Goal: Use online tool/utility: Utilize a website feature to perform a specific function

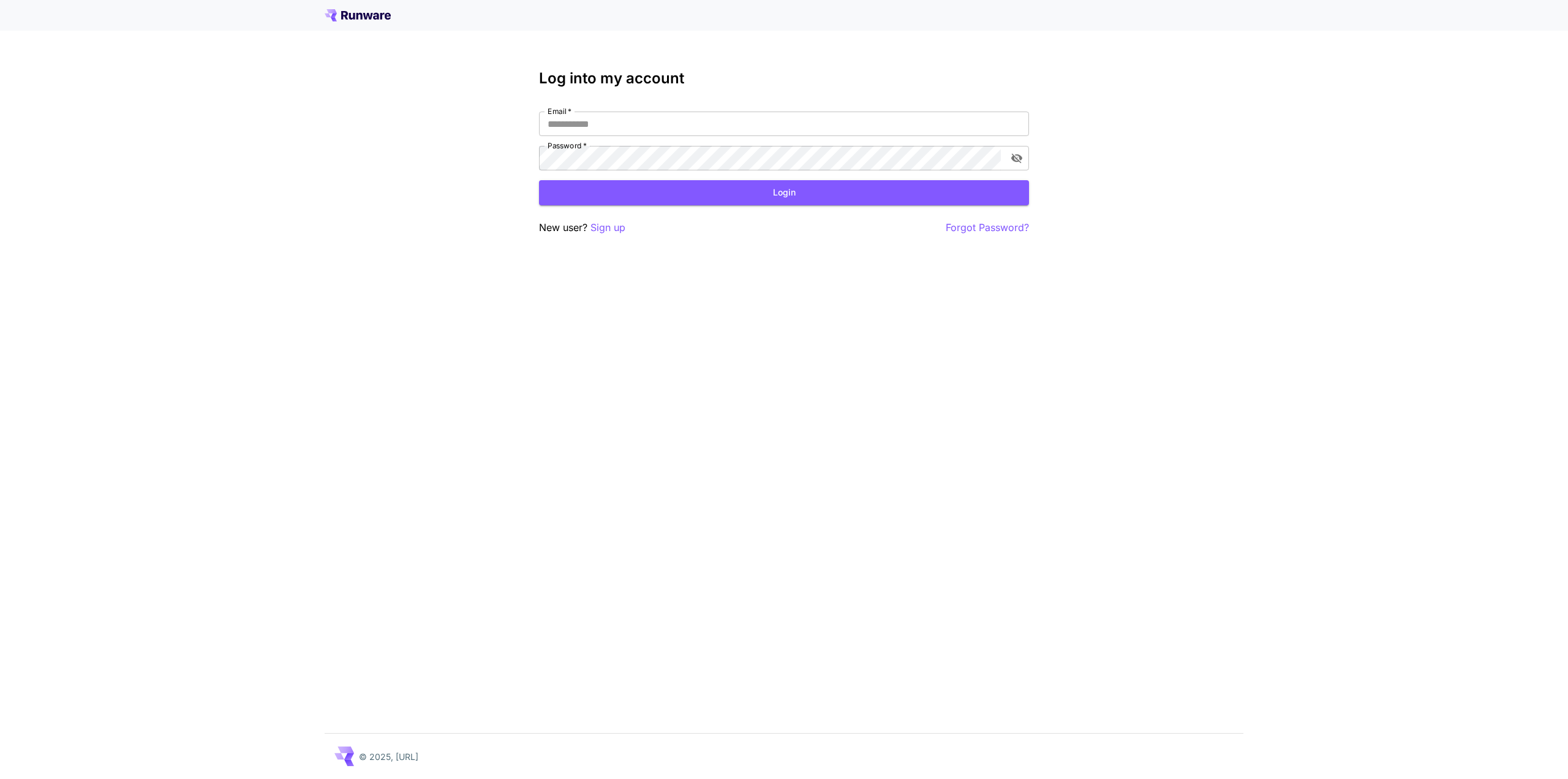
click at [705, 111] on div "Log into my account Email   * Email   * Password   * Password   * Login New use…" at bounding box center [783, 153] width 490 height 166
click at [698, 124] on input "Email   *" at bounding box center [783, 124] width 490 height 25
type input "**********"
click at [638, 202] on button "Login" at bounding box center [783, 192] width 490 height 25
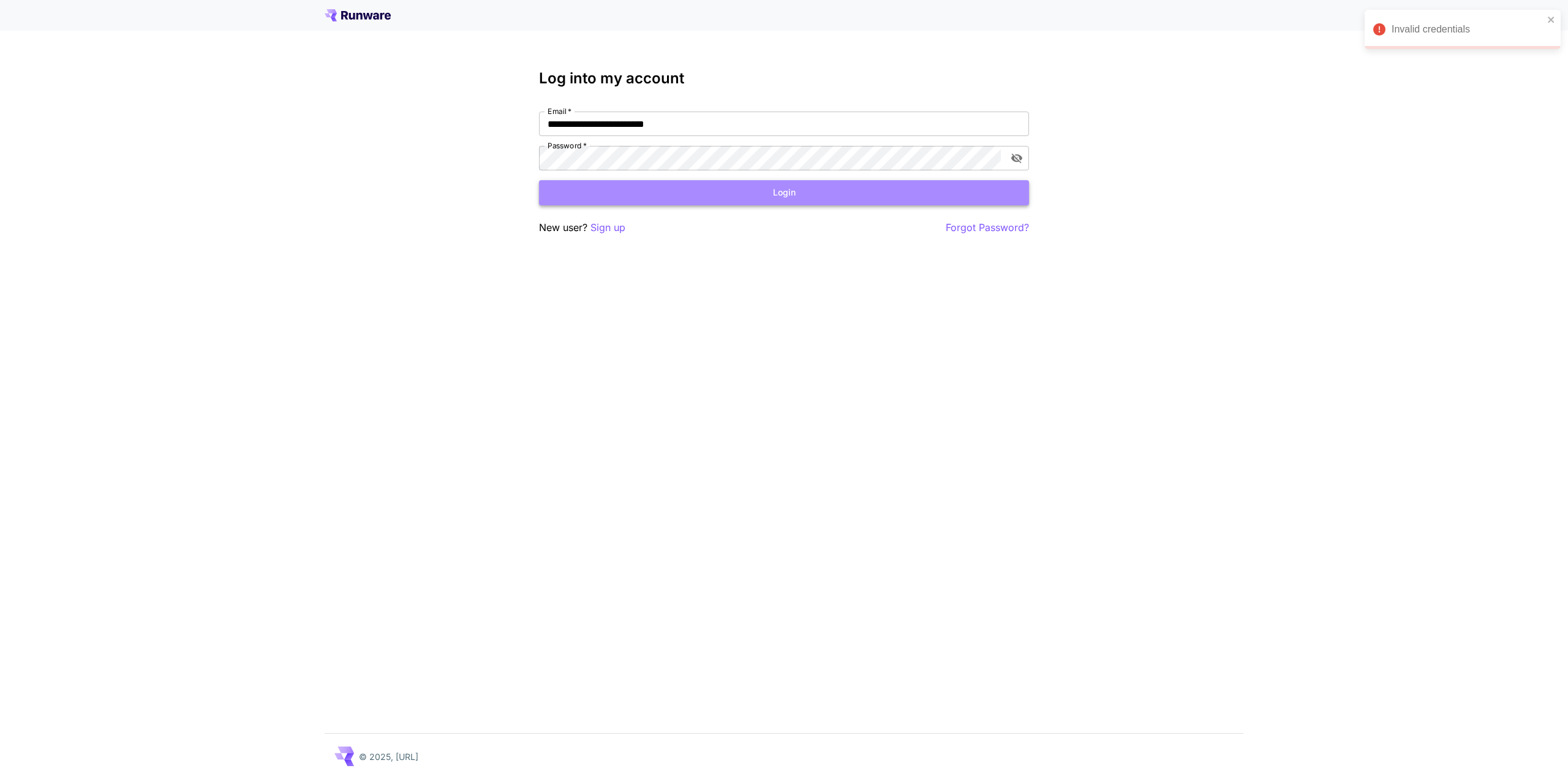
click at [683, 183] on button "Login" at bounding box center [783, 192] width 490 height 25
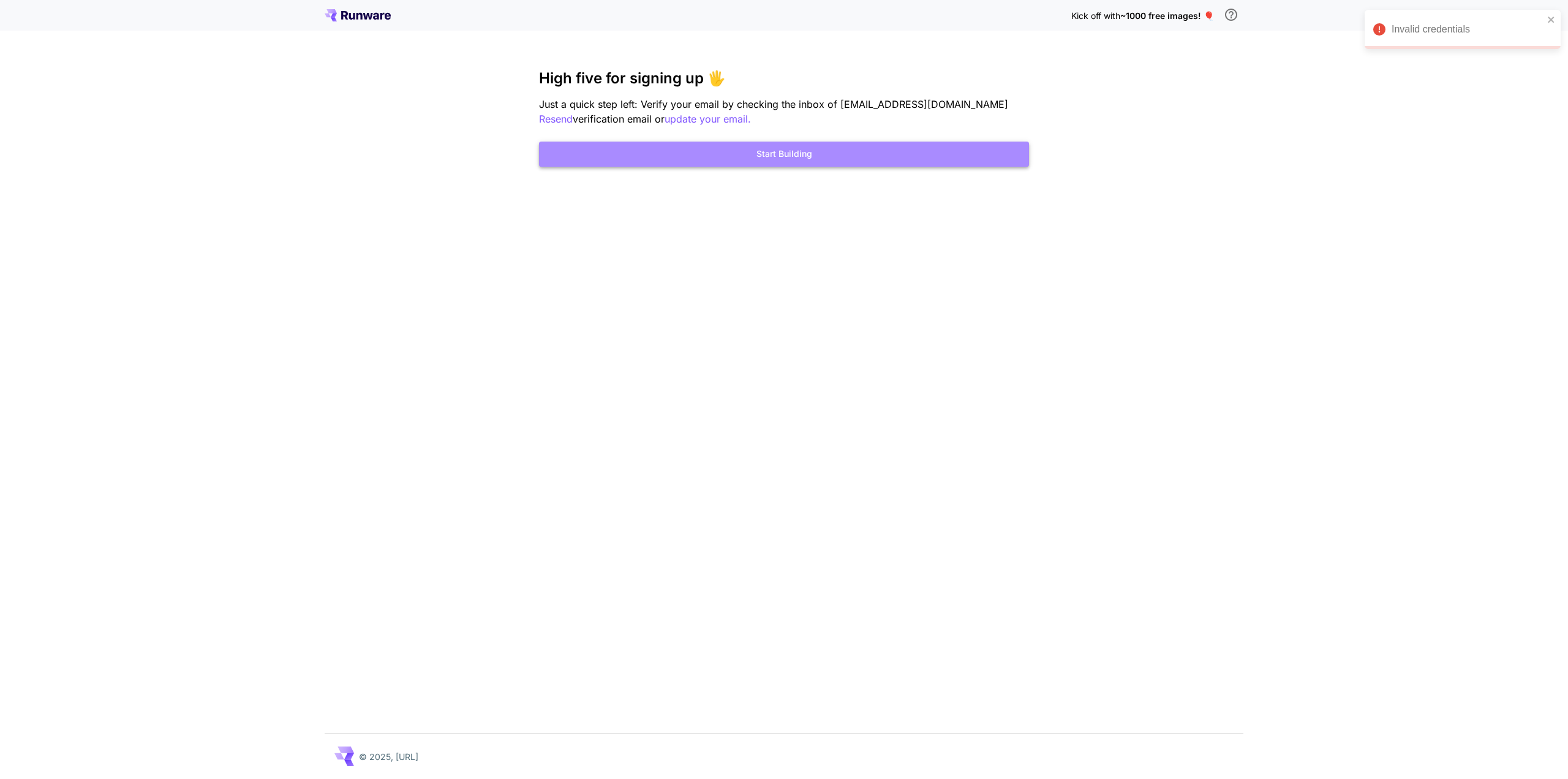
click at [758, 154] on button "Start Building" at bounding box center [783, 154] width 490 height 25
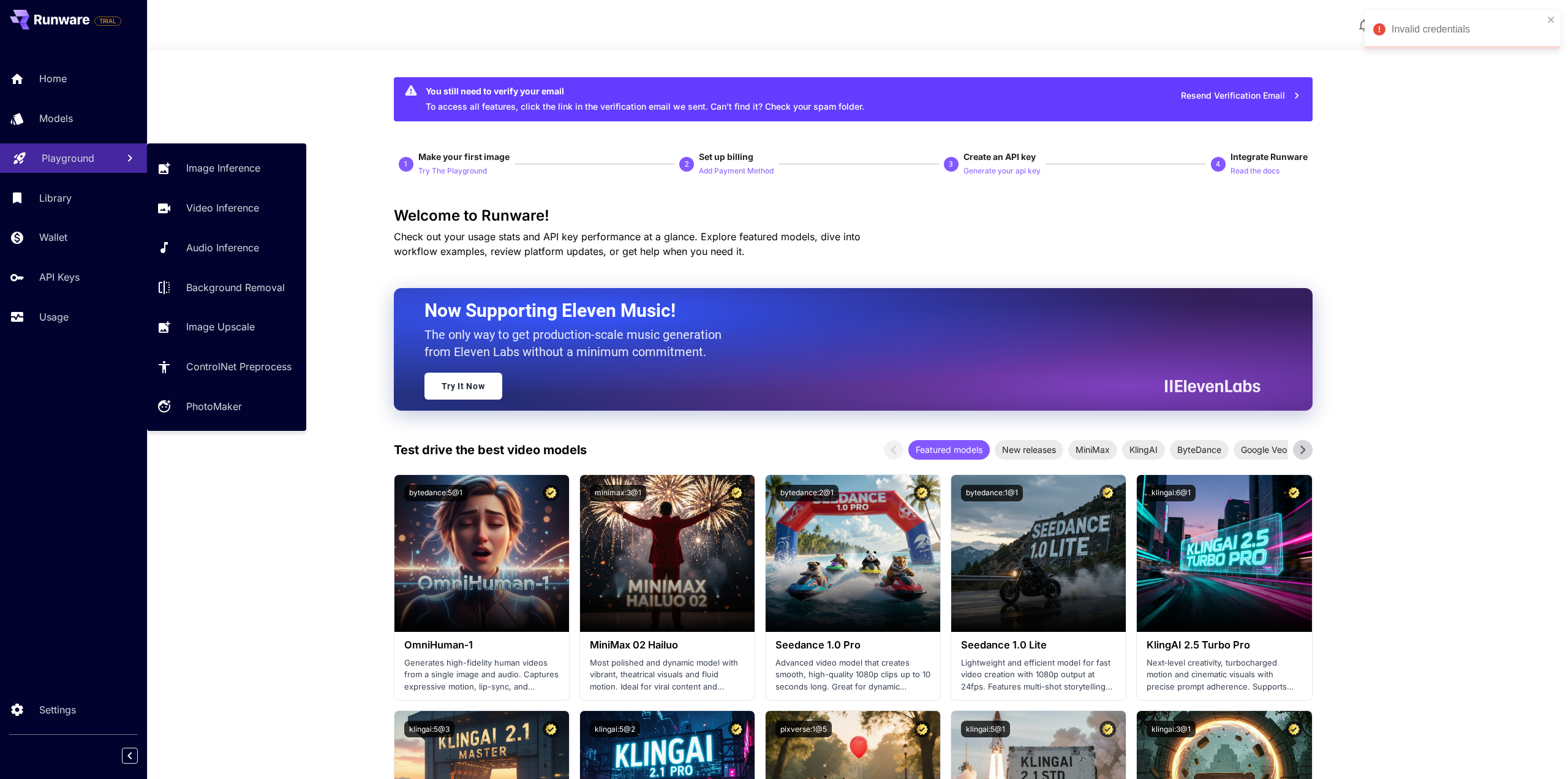
click at [95, 161] on div "Playground" at bounding box center [74, 158] width 66 height 15
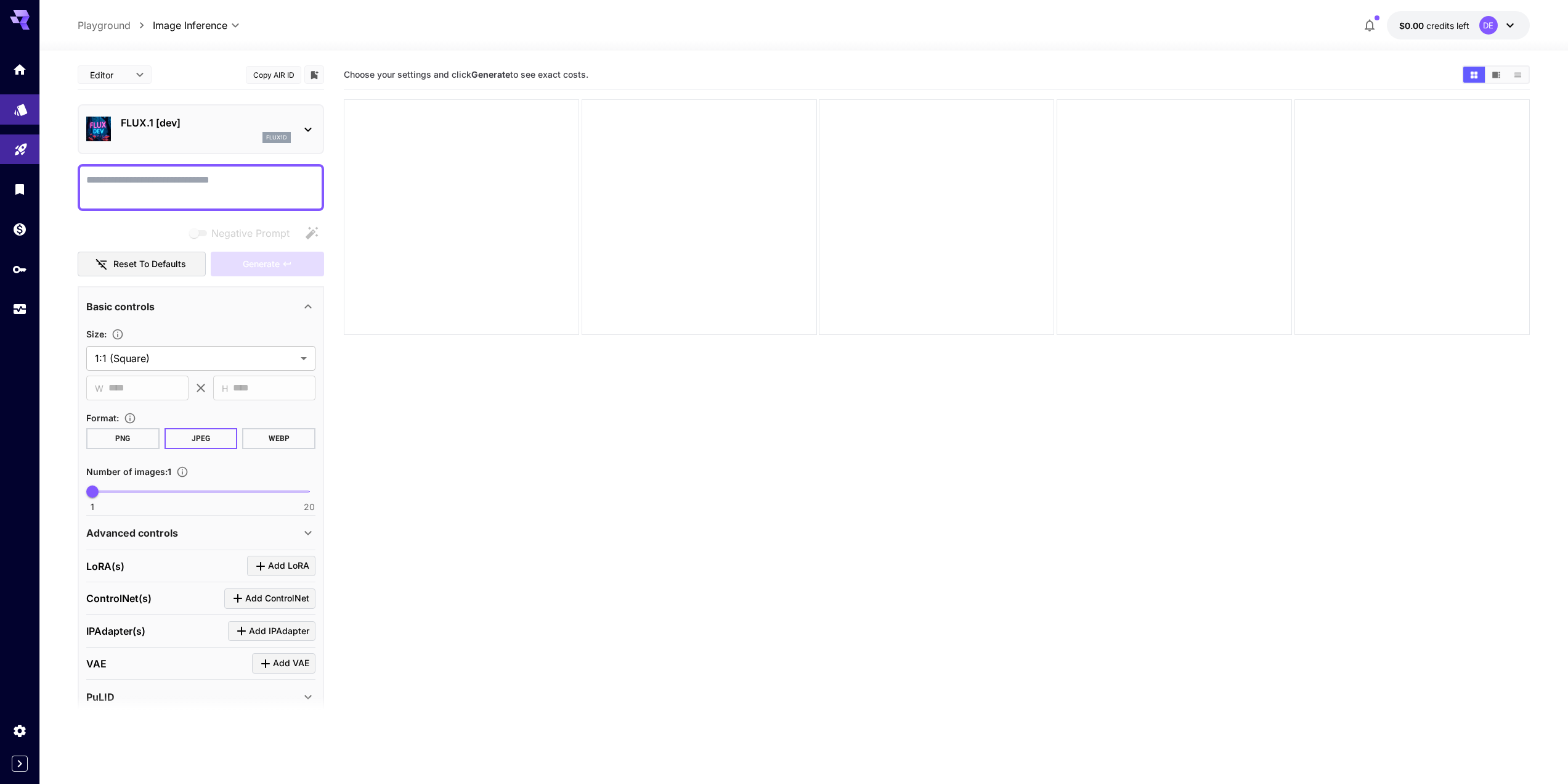
click at [30, 103] on link at bounding box center [19, 109] width 40 height 30
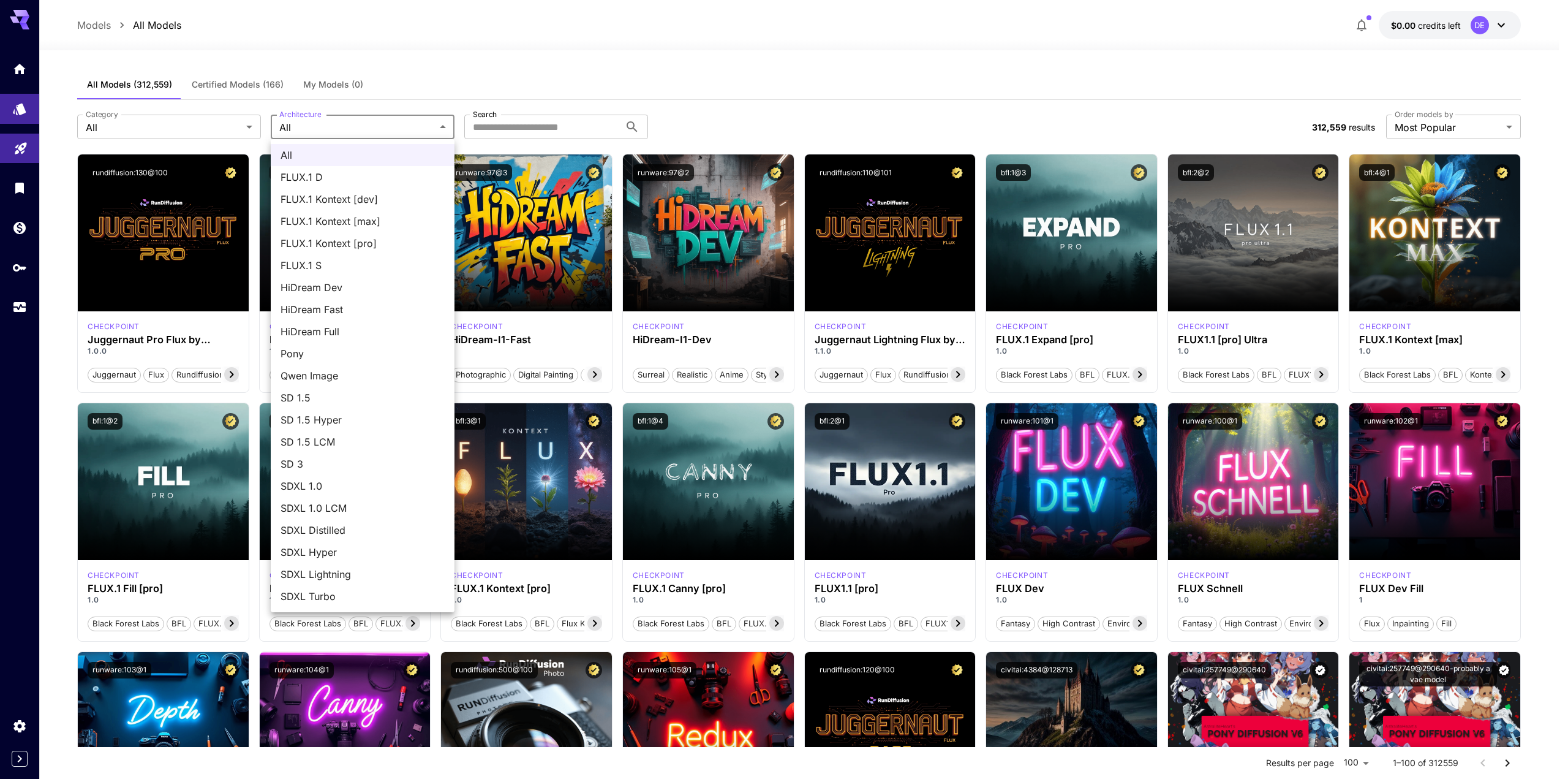
click at [387, 131] on div at bounding box center [784, 390] width 1568 height 779
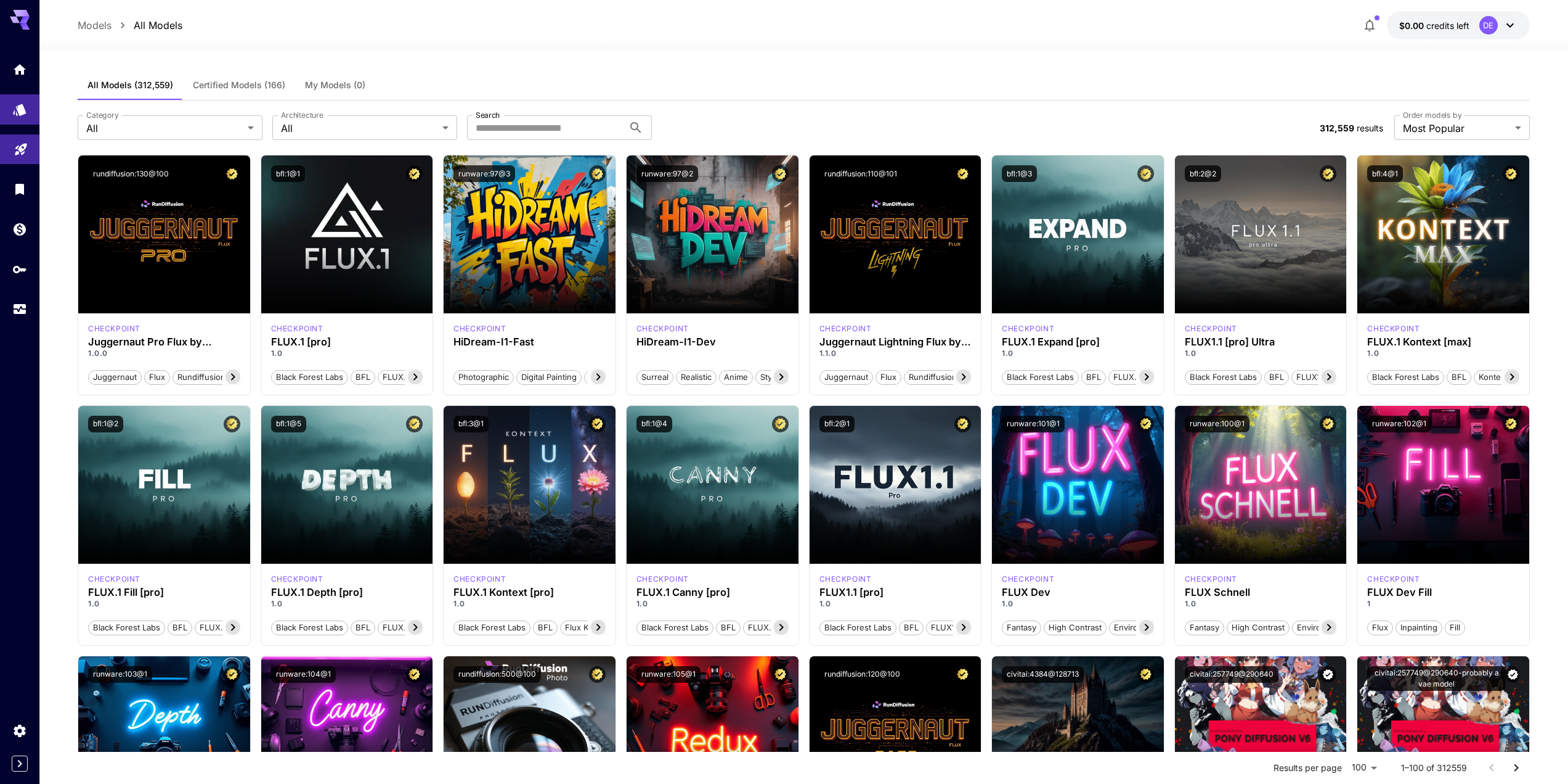
click at [221, 127] on div "All FLUX.1 D FLUX.1 Kontext [dev] FLUX.1 Kontext [max] FLUX.1 Kontext [pro] FLU…" at bounding box center [784, 392] width 1568 height 784
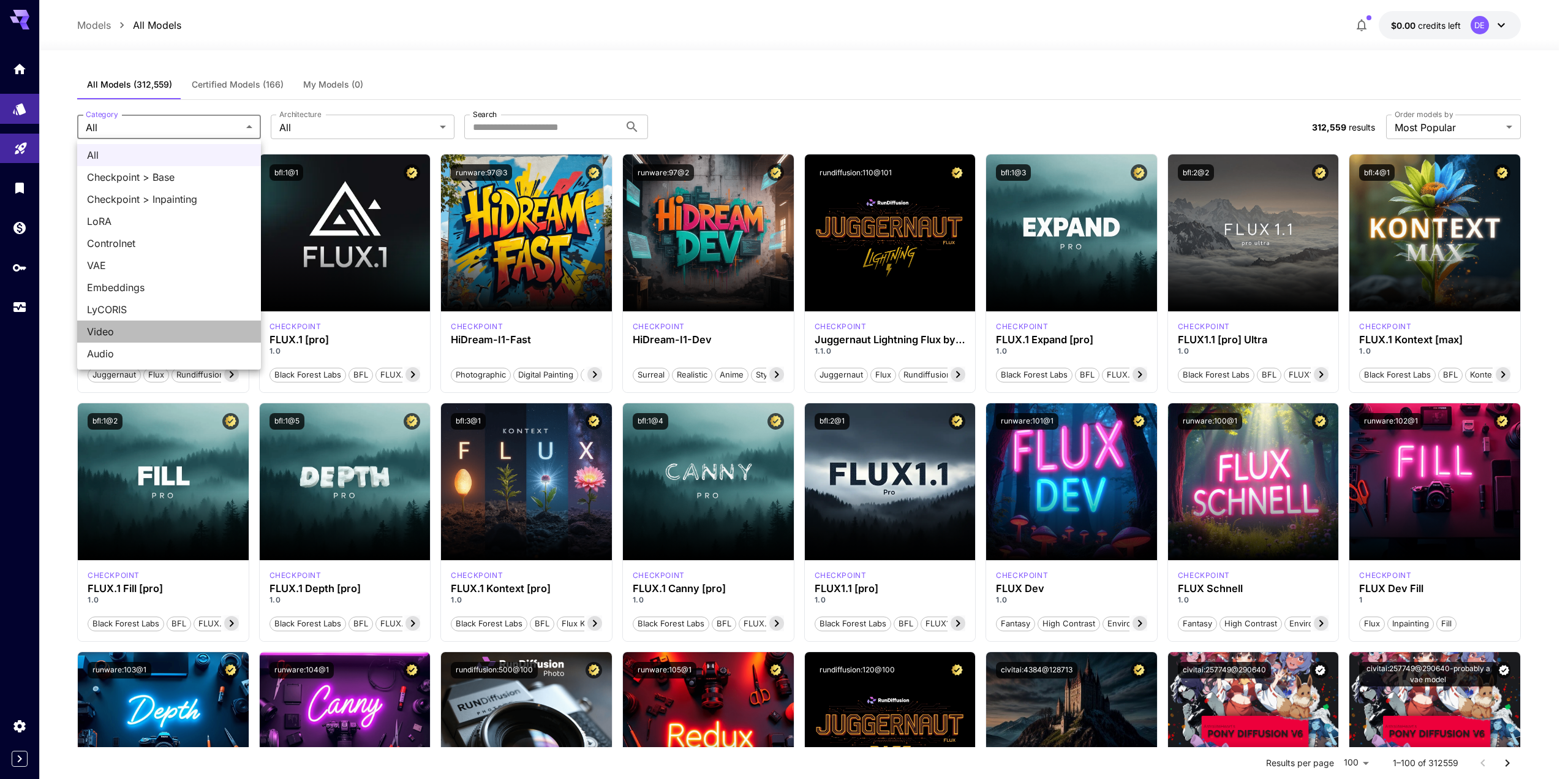
click at [163, 334] on span "Video" at bounding box center [168, 331] width 164 height 15
type input "*****"
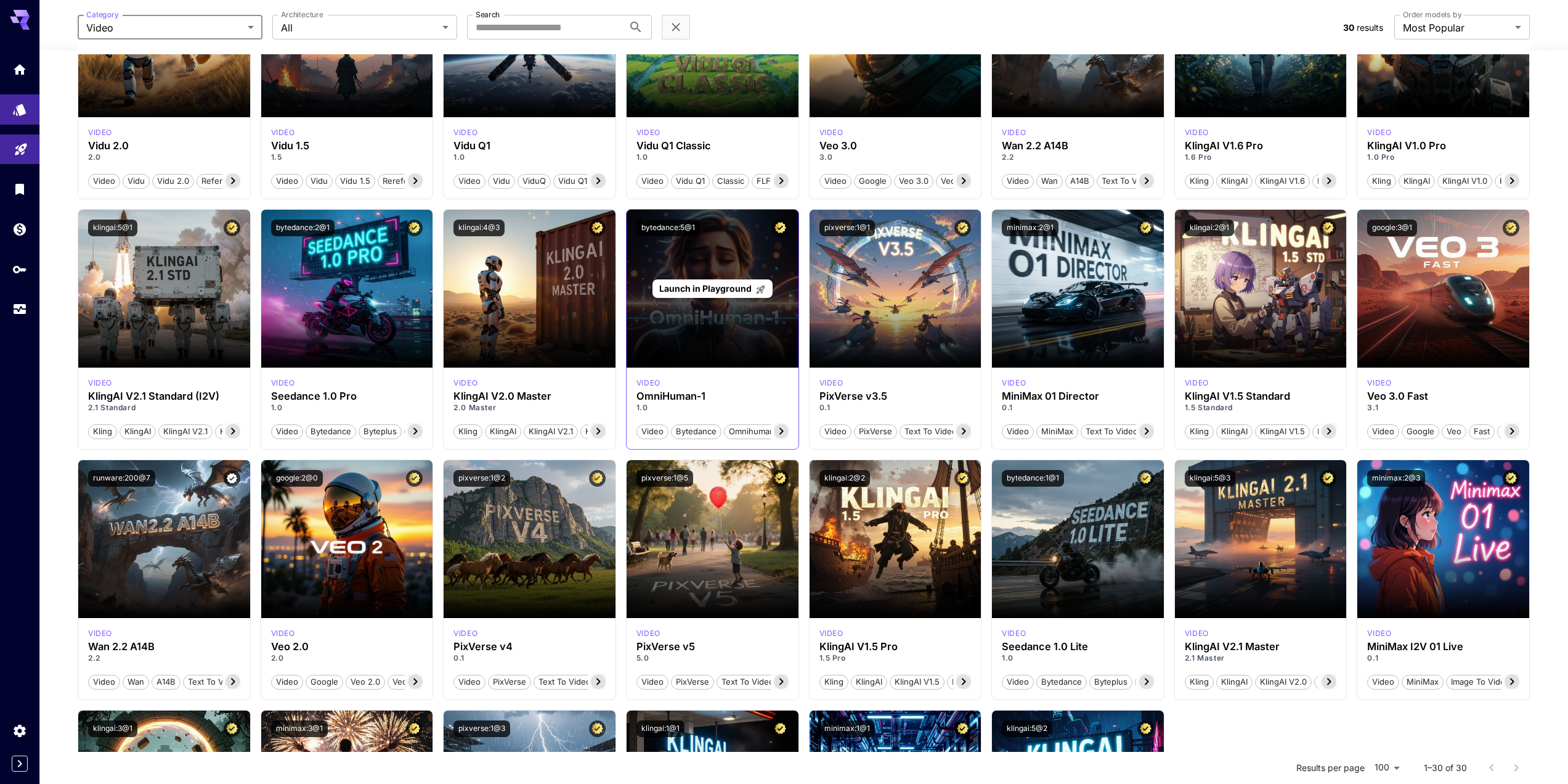
scroll to position [185, 0]
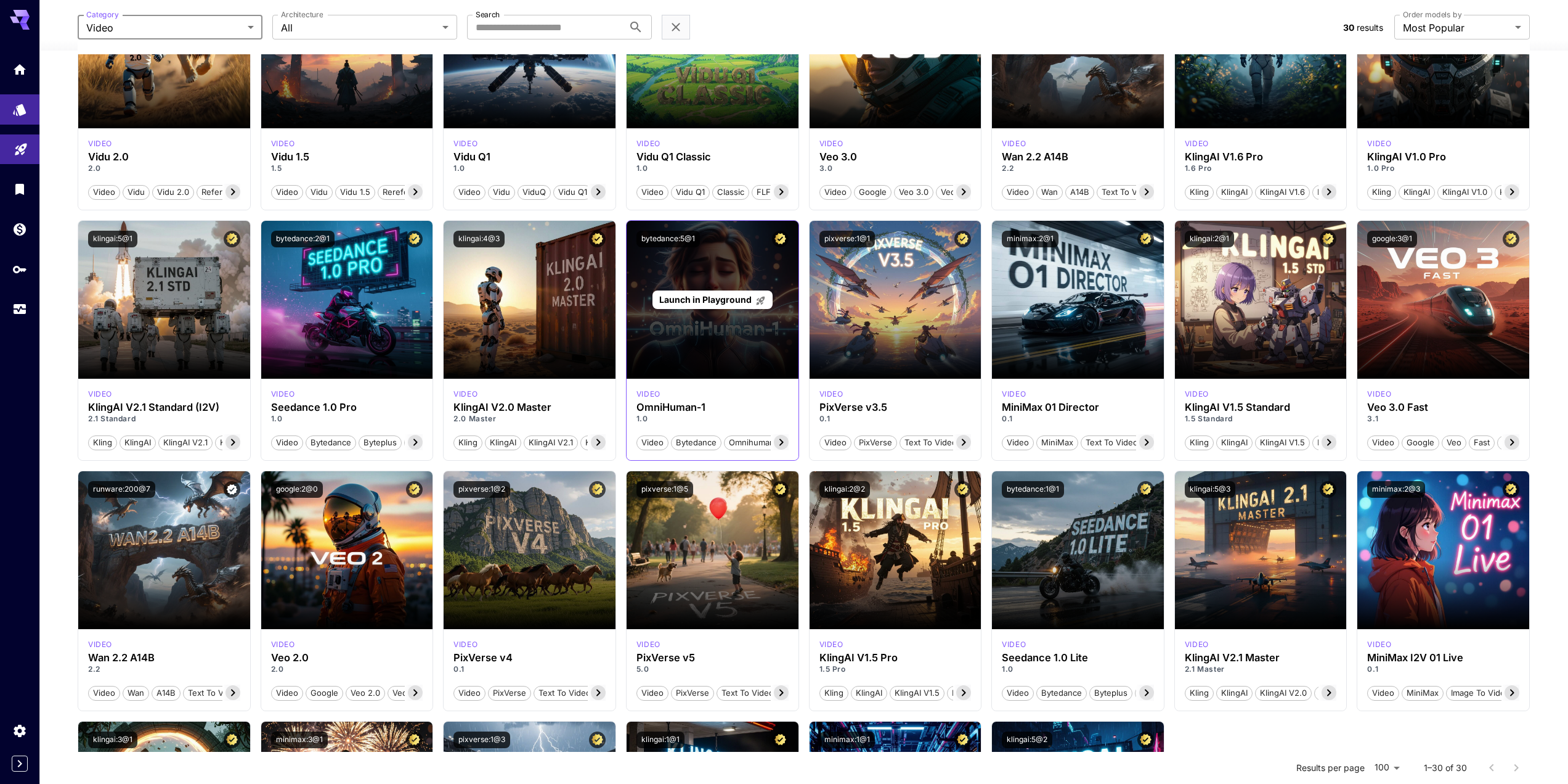
click at [712, 304] on span "Launch in Playground" at bounding box center [705, 299] width 93 height 11
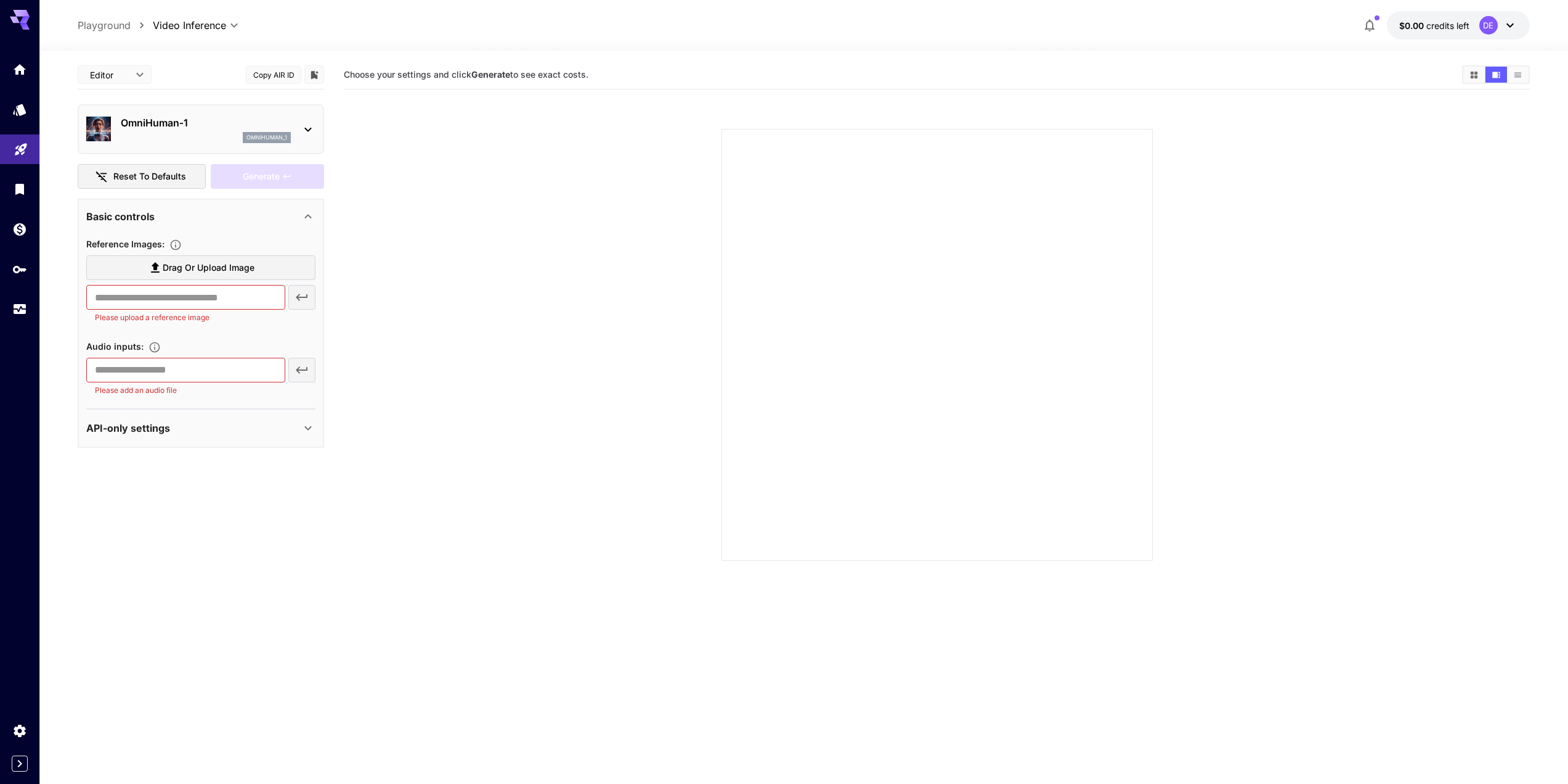
click at [210, 268] on span "Drag or upload image" at bounding box center [208, 268] width 92 height 15
click at [0, 0] on input "Drag or upload image" at bounding box center [0, 0] width 0 height 0
